Goal: Task Accomplishment & Management: Manage account settings

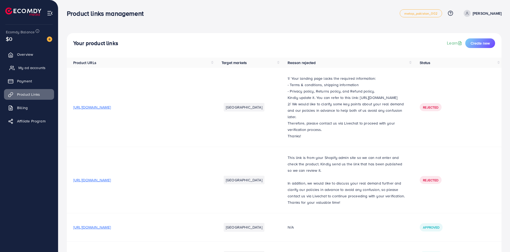
click at [35, 65] on link "My ad accounts" at bounding box center [29, 67] width 50 height 11
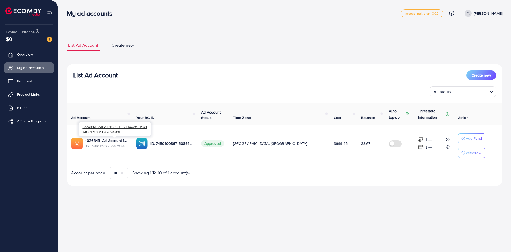
click at [113, 144] on span "ID: 7480126275647094801" at bounding box center [106, 145] width 42 height 5
click at [116, 141] on link "1026343_Ad Account-1_1741602621494" at bounding box center [106, 140] width 42 height 5
